Goal: Navigation & Orientation: Find specific page/section

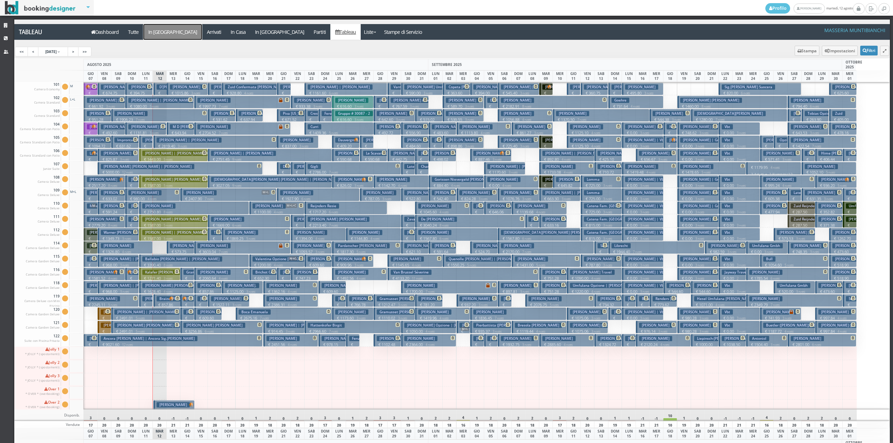
click at [167, 31] on a=pms-arrival-reservations"] "In [GEOGRAPHIC_DATA]" at bounding box center [172, 32] width 59 height 16
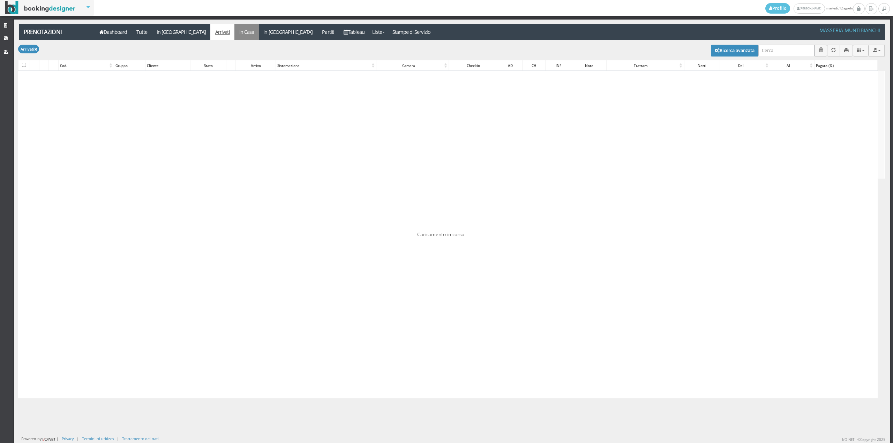
checkbox input "false"
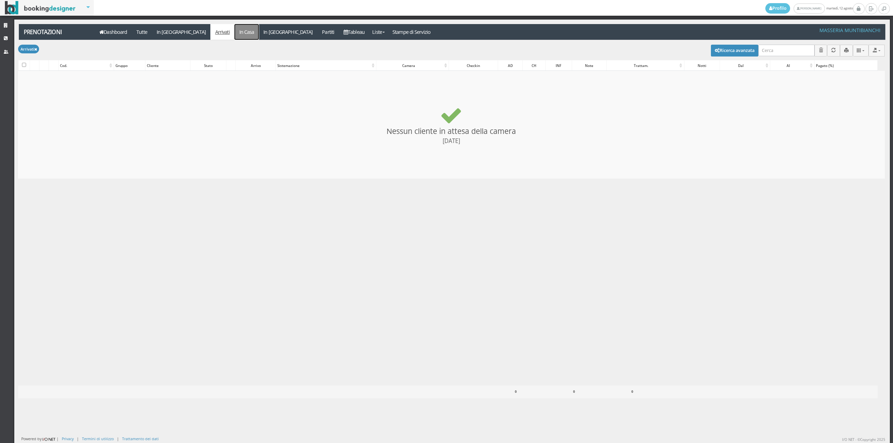
click at [234, 35] on link "In Casa" at bounding box center [246, 32] width 24 height 16
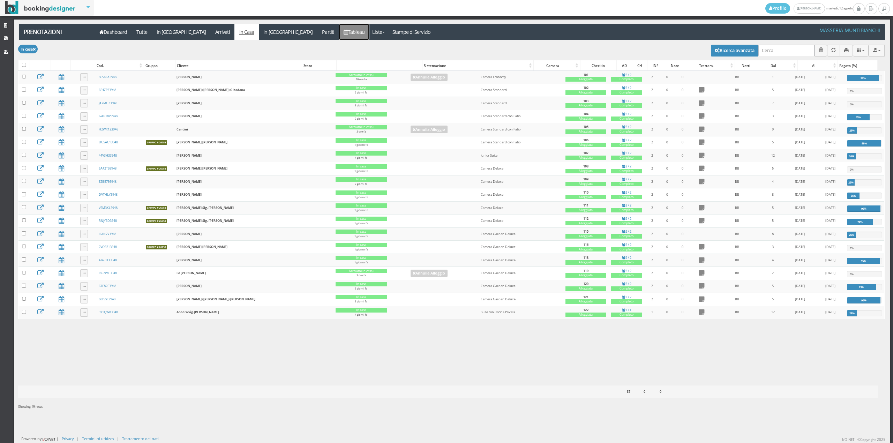
click at [339, 29] on link "Tableau" at bounding box center [354, 32] width 30 height 16
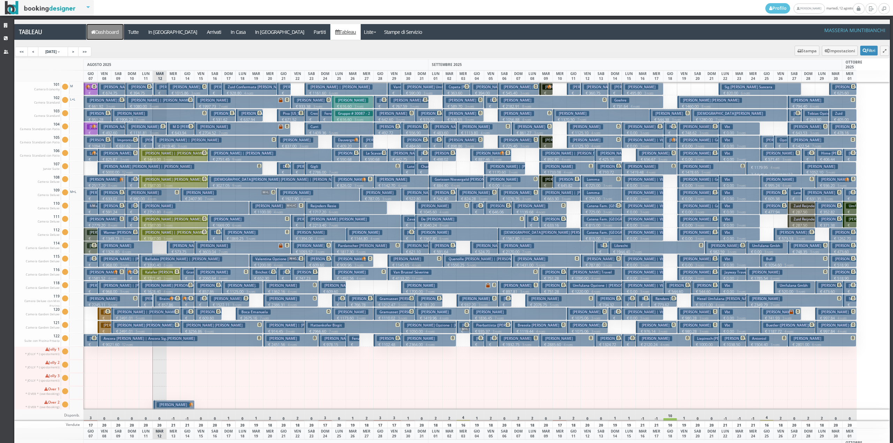
click at [108, 32] on link "Dashboard" at bounding box center [104, 32] width 37 height 16
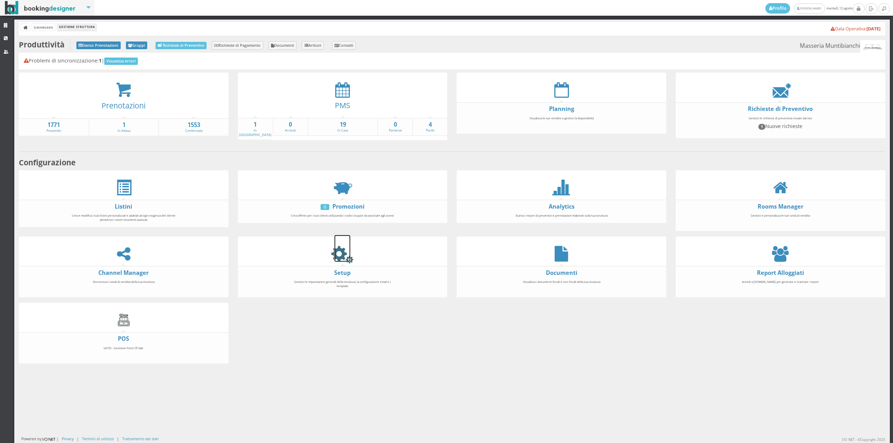
click at [342, 253] on icon at bounding box center [342, 254] width 16 height 16
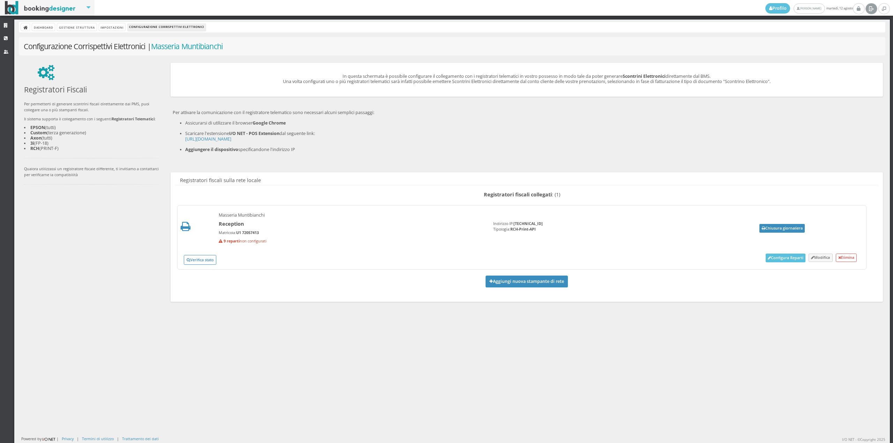
click at [869, 10] on icon at bounding box center [870, 8] width 5 height 7
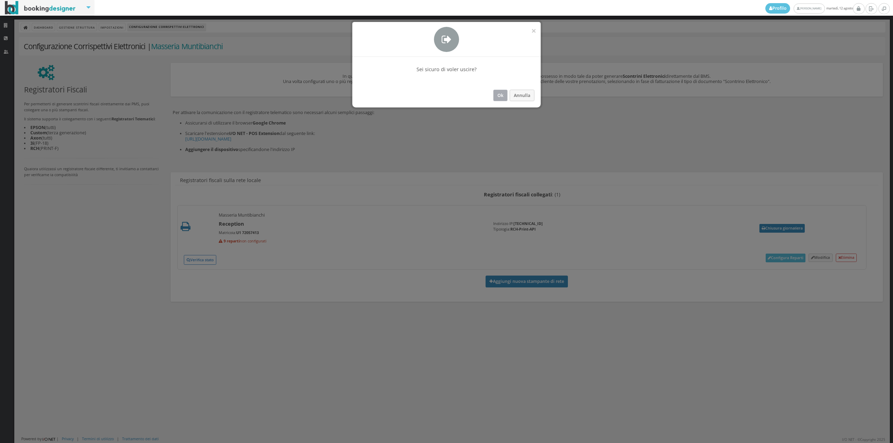
click at [498, 98] on button "Ok" at bounding box center [500, 96] width 14 height 12
